Goal: Navigation & Orientation: Find specific page/section

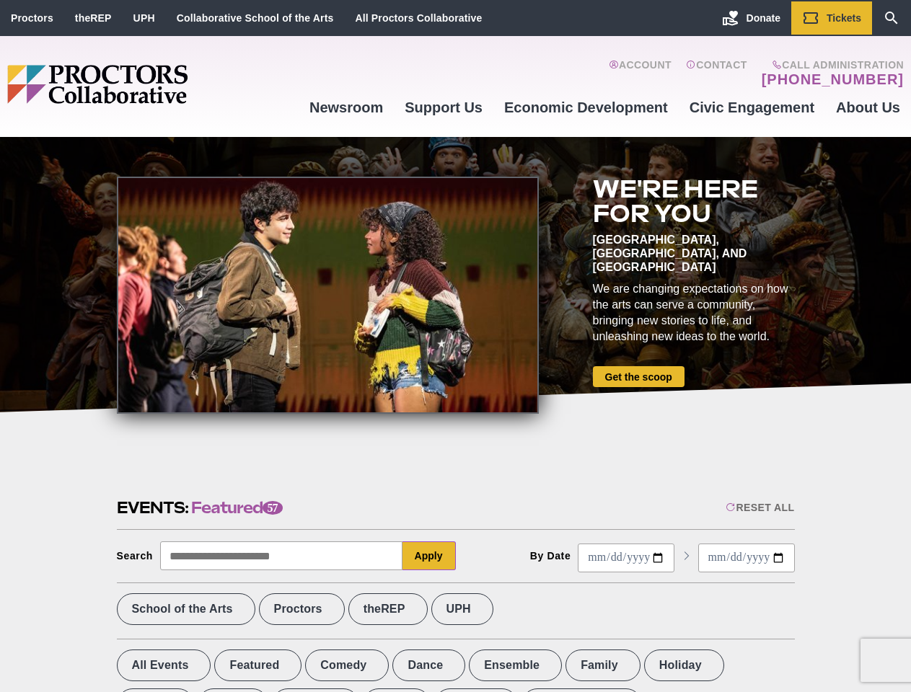
click at [455, 346] on div at bounding box center [328, 295] width 422 height 237
click at [759, 508] on div "Reset All" at bounding box center [760, 508] width 69 height 12
click at [429, 556] on button "Apply" at bounding box center [428, 556] width 53 height 29
